Goal: Obtain resource: Obtain resource

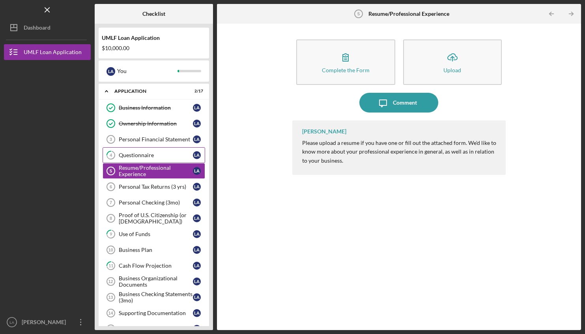
click at [148, 154] on div "Questionnaire" at bounding box center [156, 155] width 74 height 6
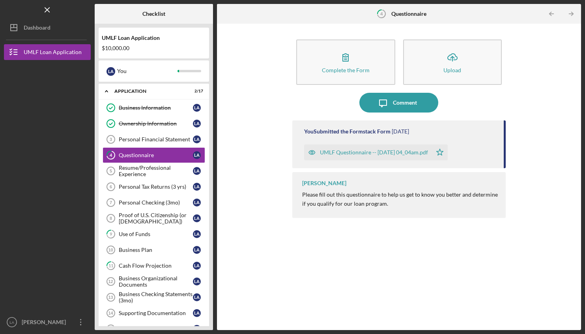
click at [379, 149] on div "UMLF Questionnaire -- [DATE] 04_04am.pdf" at bounding box center [374, 152] width 108 height 6
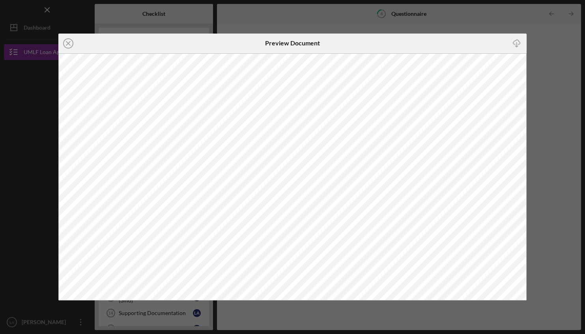
click at [65, 43] on icon "Icon/Close" at bounding box center [68, 44] width 20 height 20
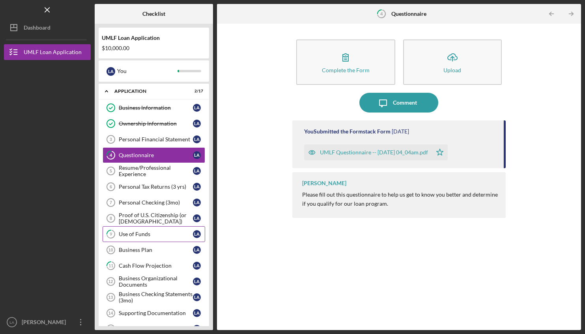
click at [137, 231] on div "Use of Funds" at bounding box center [156, 234] width 74 height 6
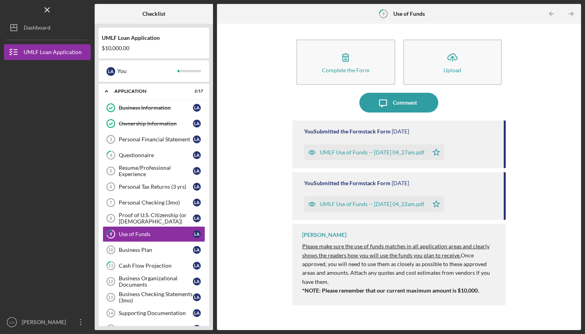
click at [354, 149] on div "UMLF Use of Funds -- [DATE] 04_27am.pdf" at bounding box center [372, 152] width 104 height 6
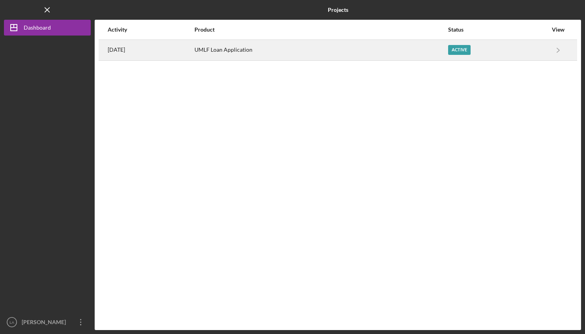
click at [404, 53] on div "UMLF Loan Application" at bounding box center [320, 50] width 253 height 20
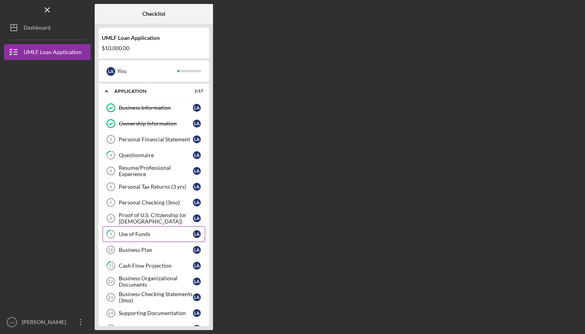
click at [136, 233] on div "Use of Funds" at bounding box center [156, 234] width 74 height 6
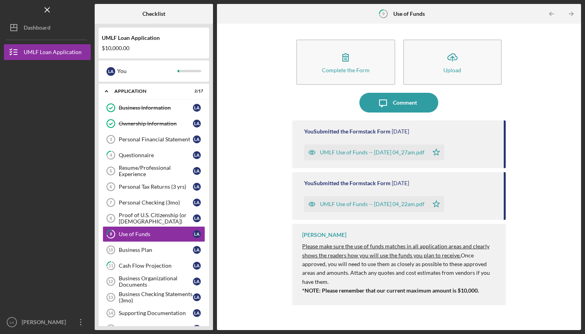
click at [358, 153] on div "UMLF Use of Funds -- [DATE] 04_27am.pdf" at bounding box center [372, 152] width 104 height 6
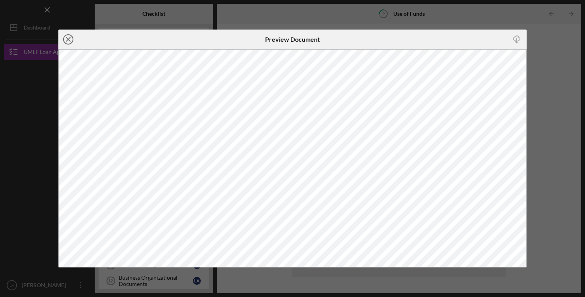
click at [68, 41] on icon "Icon/Close" at bounding box center [68, 40] width 20 height 20
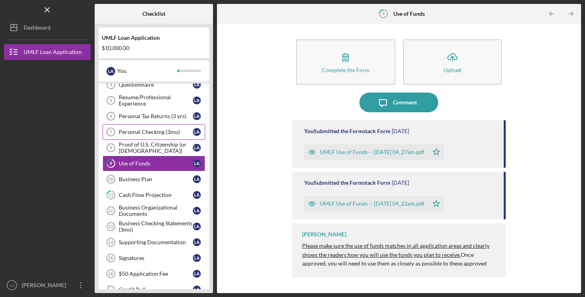
scroll to position [143, 0]
